Goal: Manage account settings

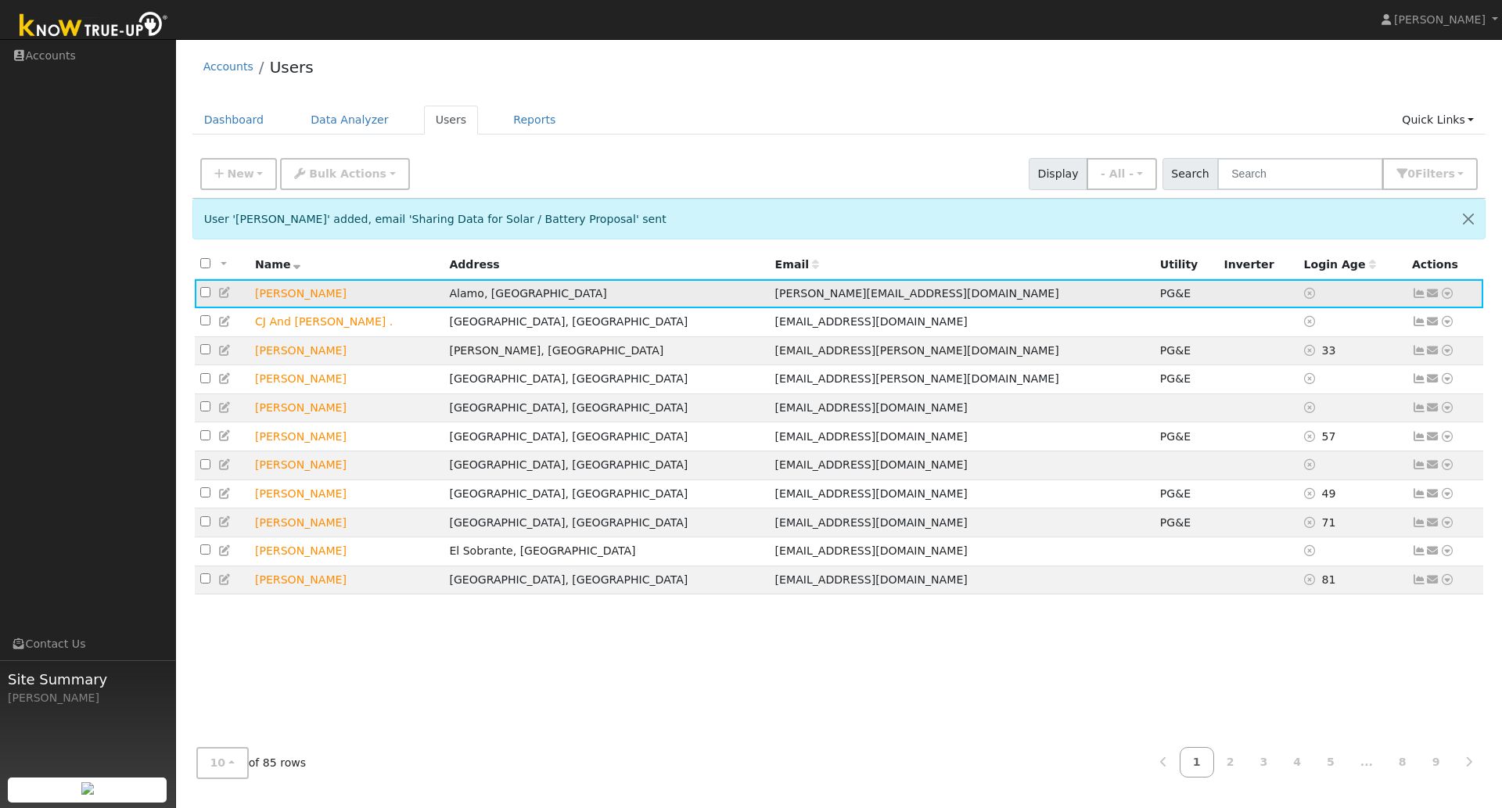
click at [1419, 297] on icon at bounding box center [1419, 293] width 14 height 11
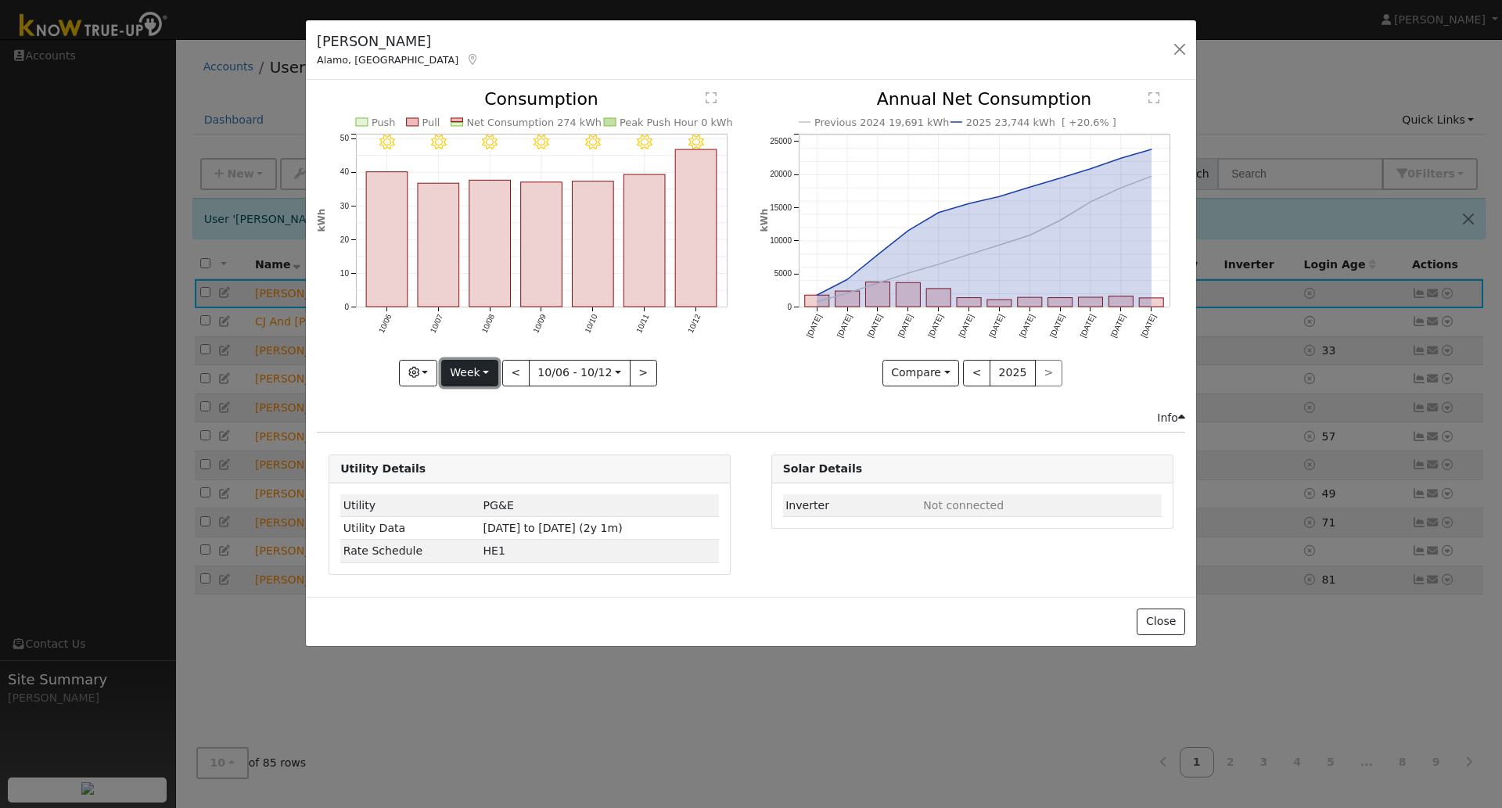
click at [477, 371] on button "Week" at bounding box center [469, 373] width 57 height 27
click at [486, 471] on link "Year" at bounding box center [496, 471] width 109 height 22
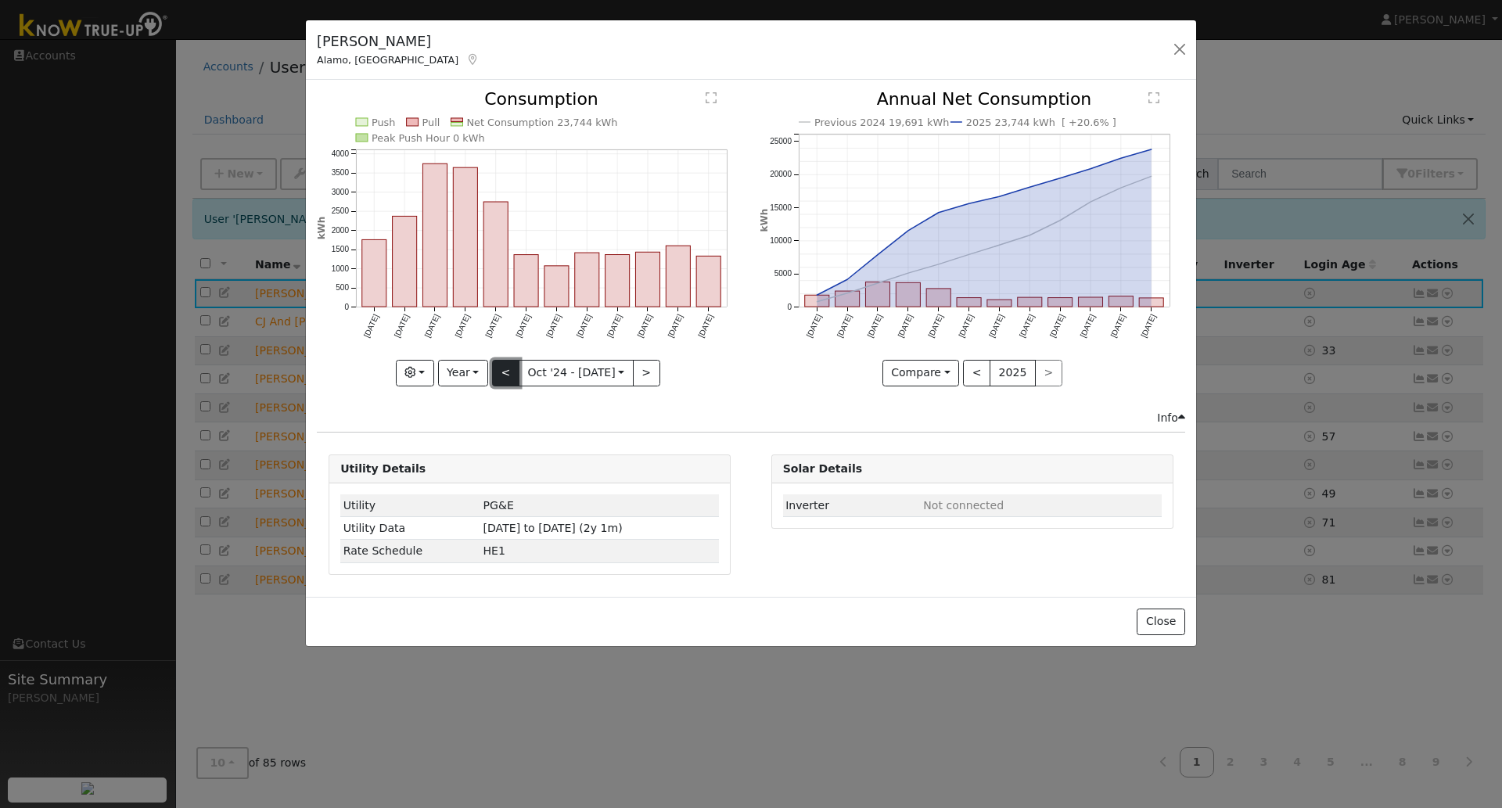
click at [504, 378] on button "<" at bounding box center [505, 373] width 27 height 27
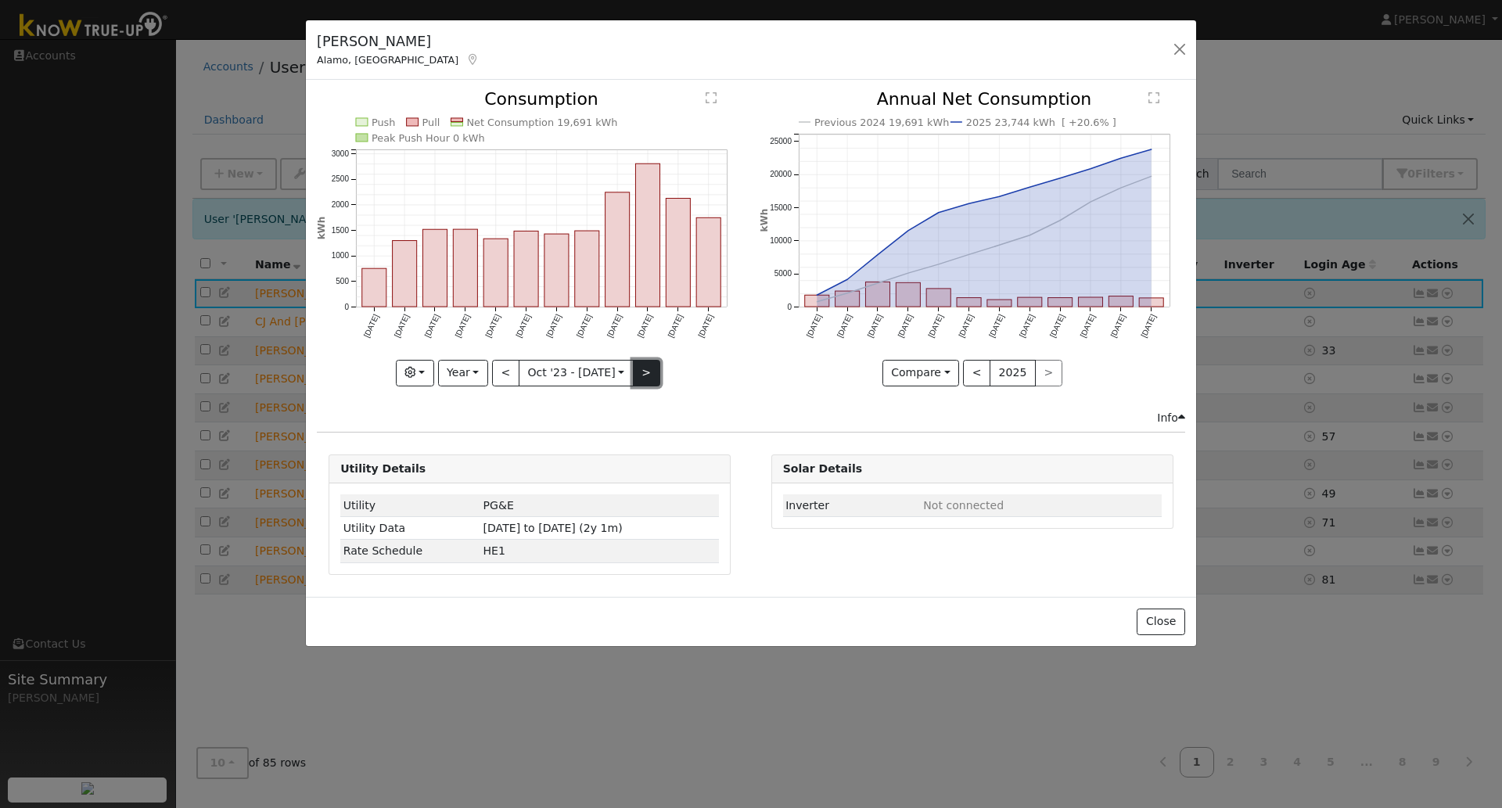
click at [651, 371] on button ">" at bounding box center [646, 373] width 27 height 27
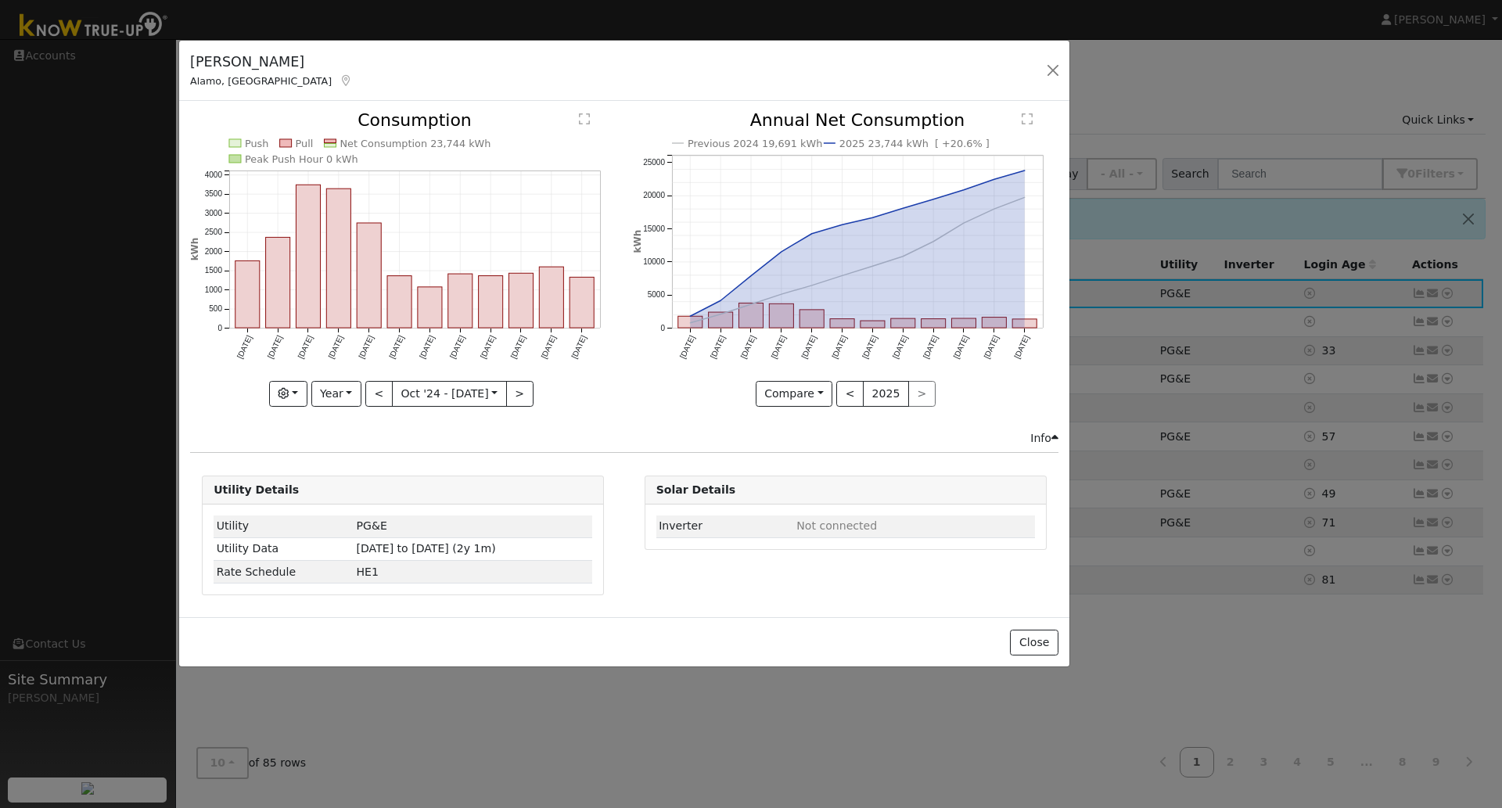
drag, startPoint x: 713, startPoint y: 40, endPoint x: 586, endPoint y: 60, distance: 128.4
click at [586, 60] on div "[PERSON_NAME] Alamo, [GEOGRAPHIC_DATA] Default Account Default Account [STREET_…" at bounding box center [624, 71] width 890 height 60
click at [1023, 118] on text "" at bounding box center [1027, 119] width 11 height 13
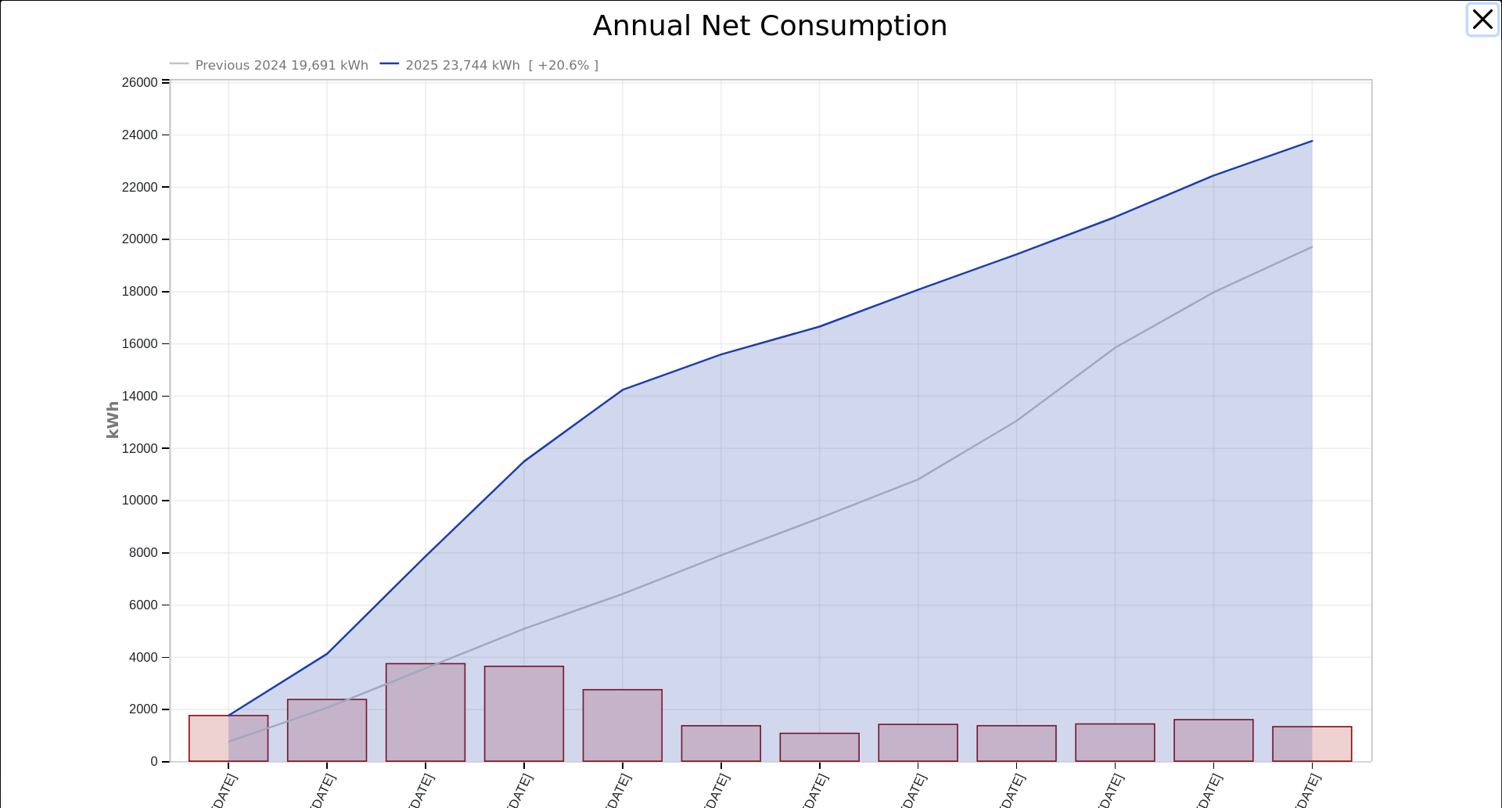
click at [1471, 19] on button "button" at bounding box center [1484, 20] width 30 height 30
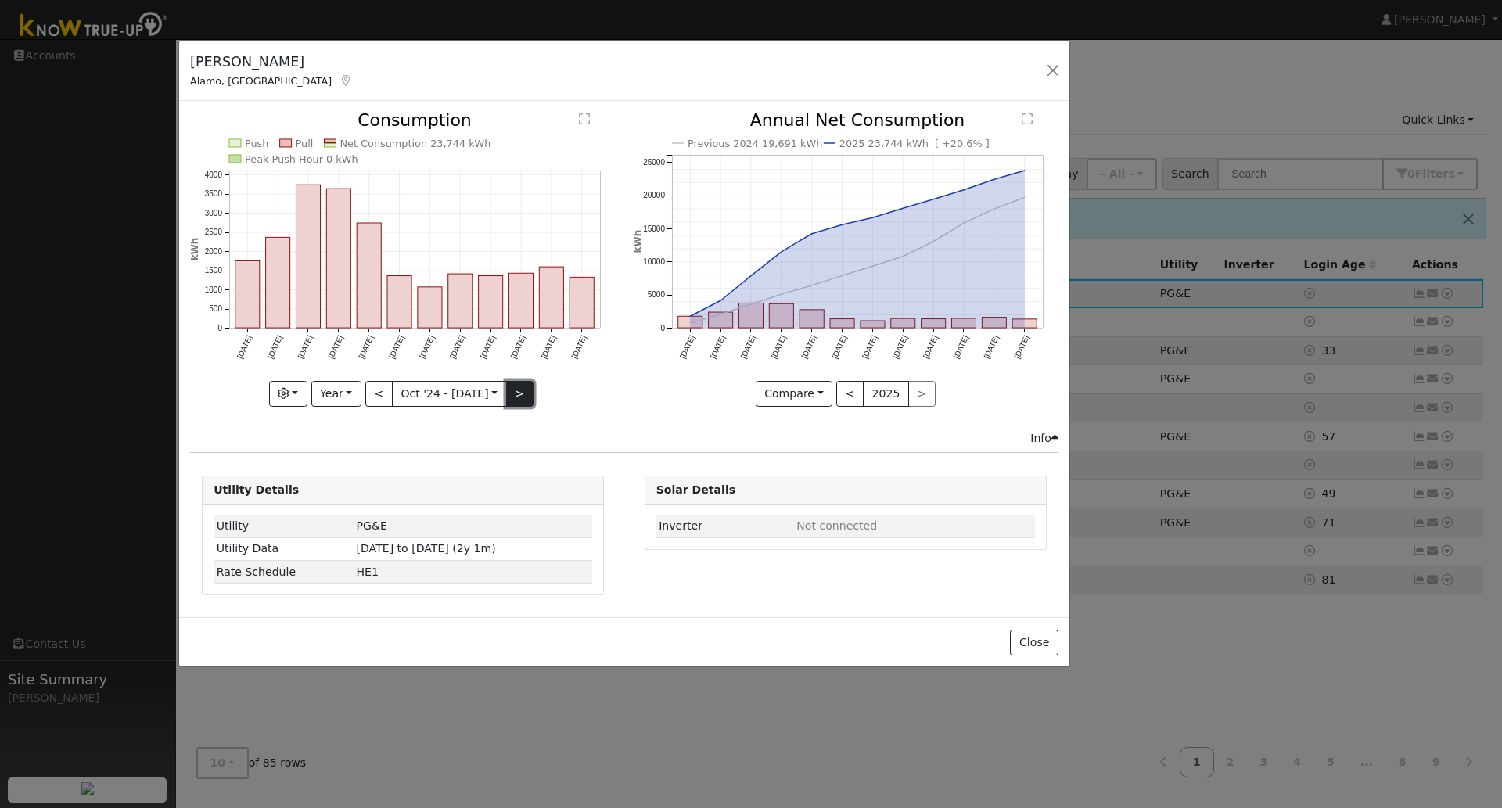
click at [520, 391] on button ">" at bounding box center [519, 394] width 27 height 27
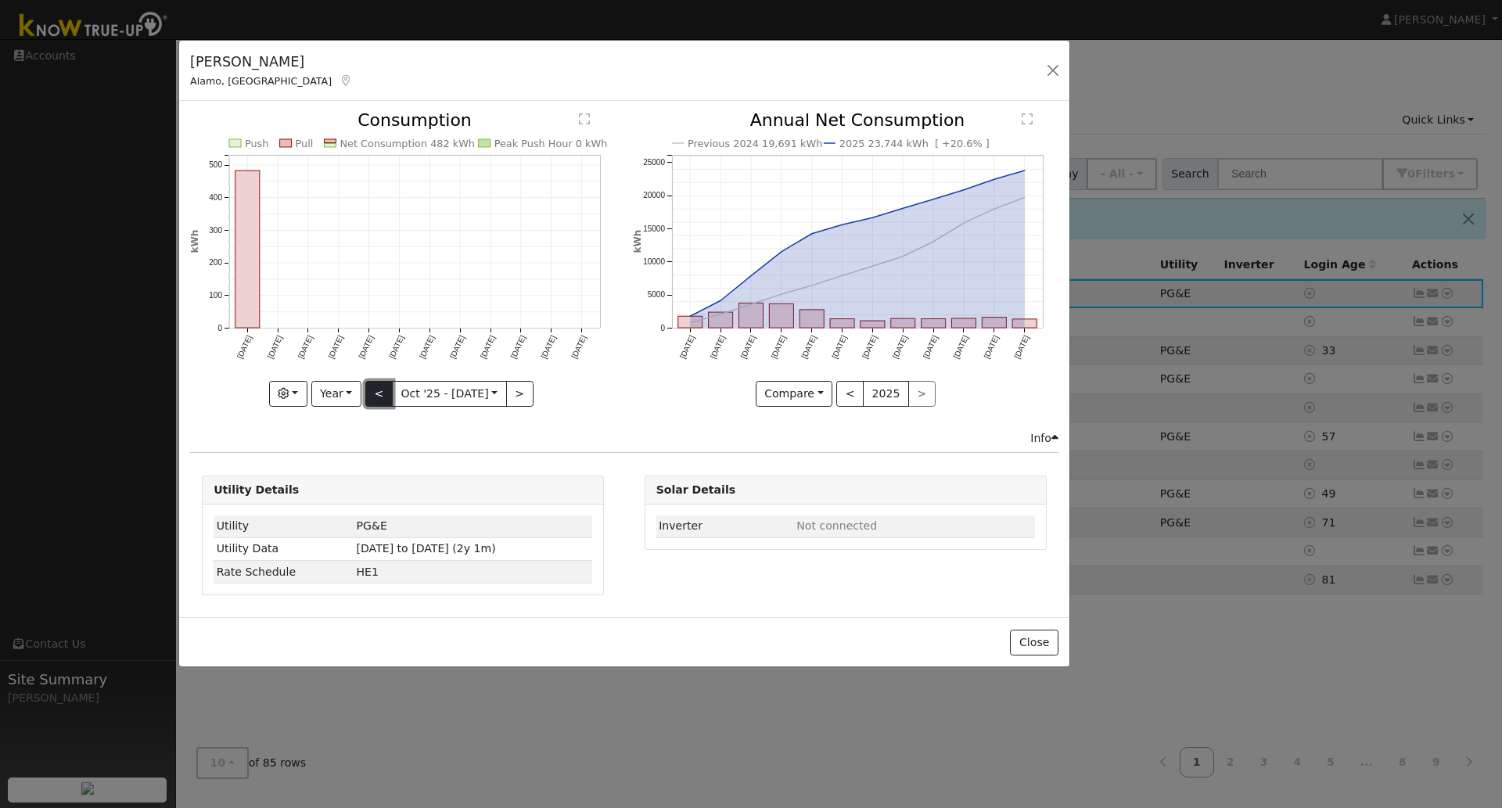
click at [379, 395] on button "<" at bounding box center [378, 394] width 27 height 27
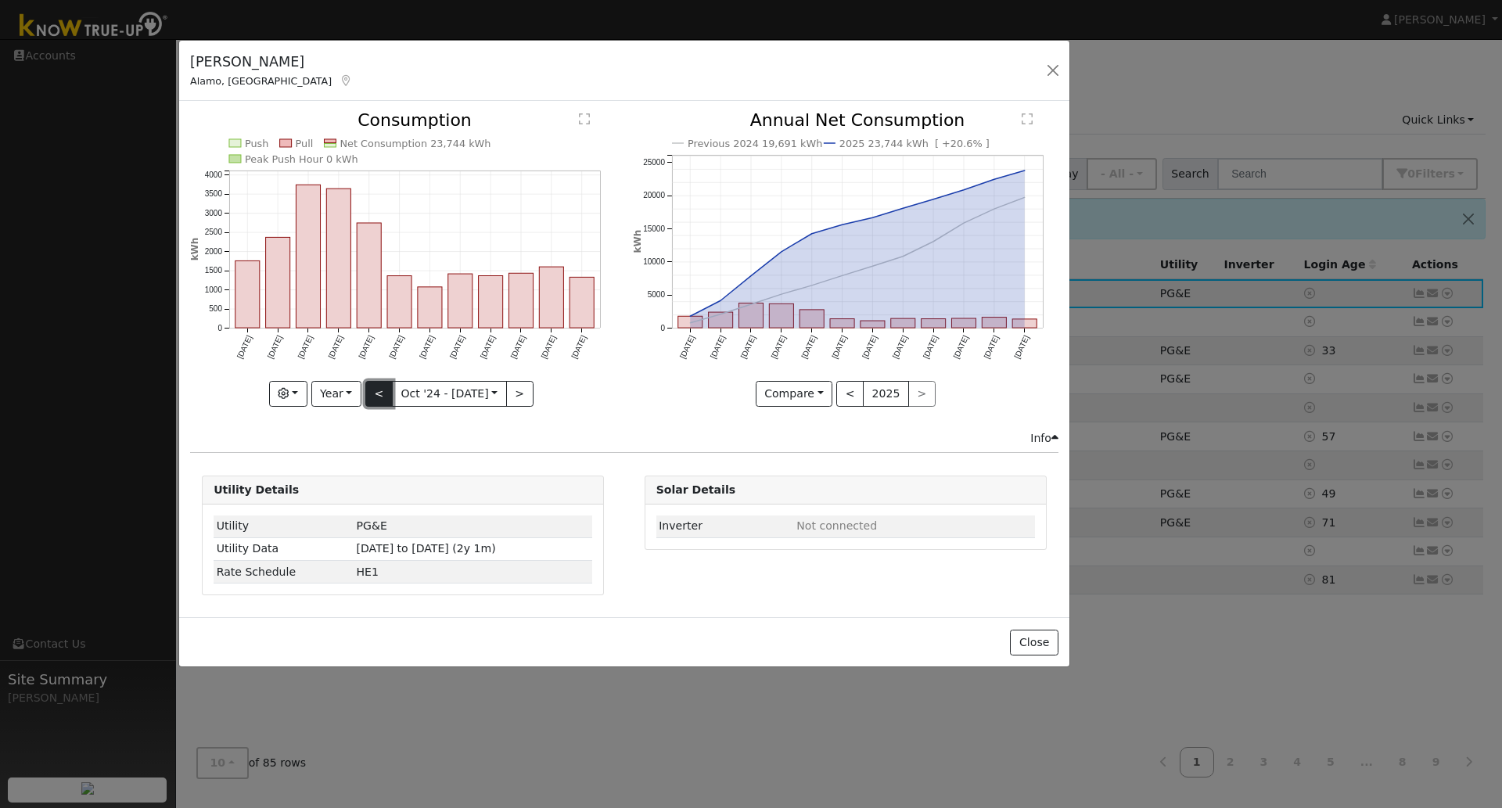
click at [375, 391] on button "<" at bounding box center [378, 394] width 27 height 27
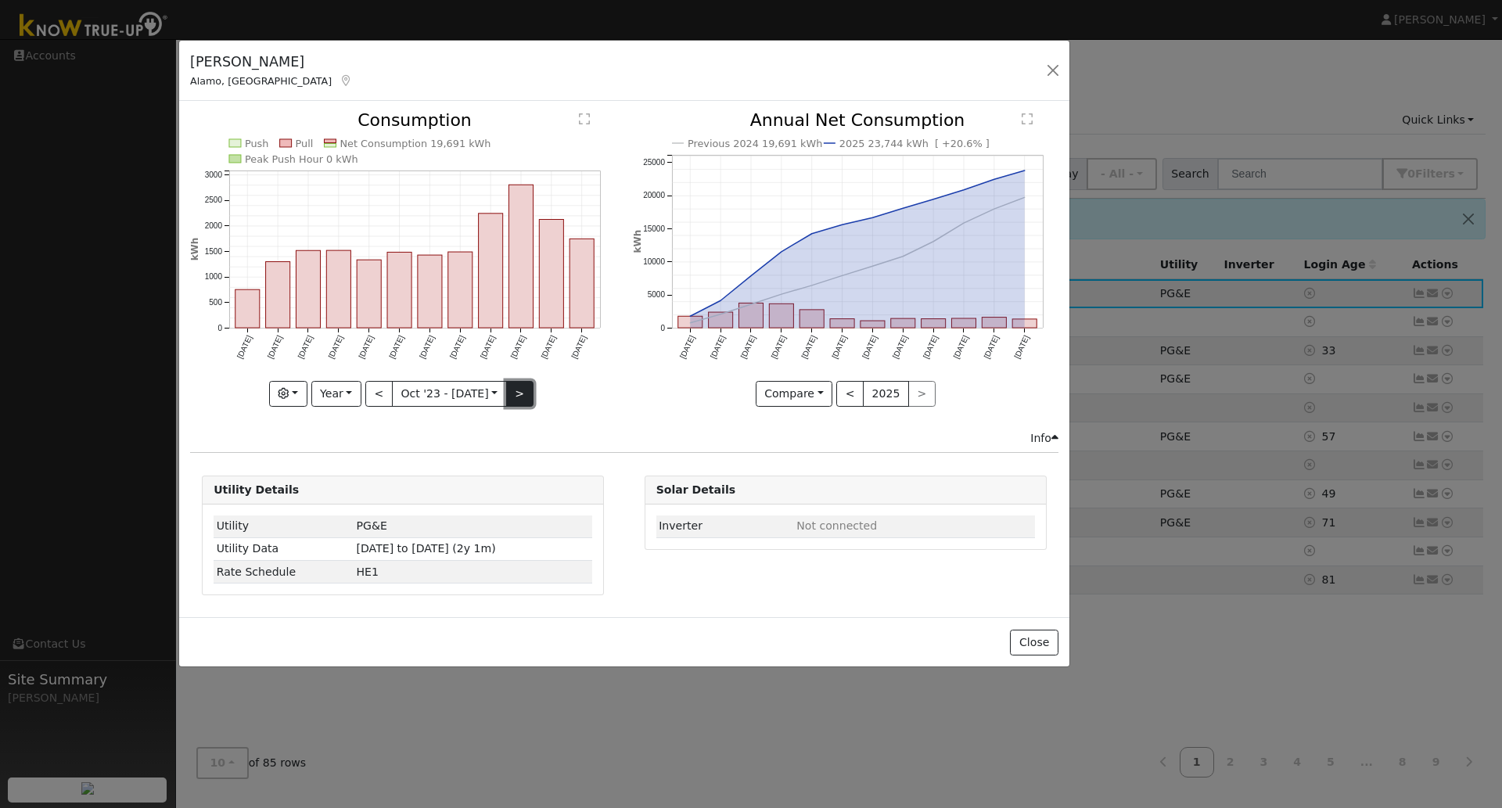
click at [515, 393] on button ">" at bounding box center [519, 394] width 27 height 27
type input "[DATE]"
